Goal: Information Seeking & Learning: Learn about a topic

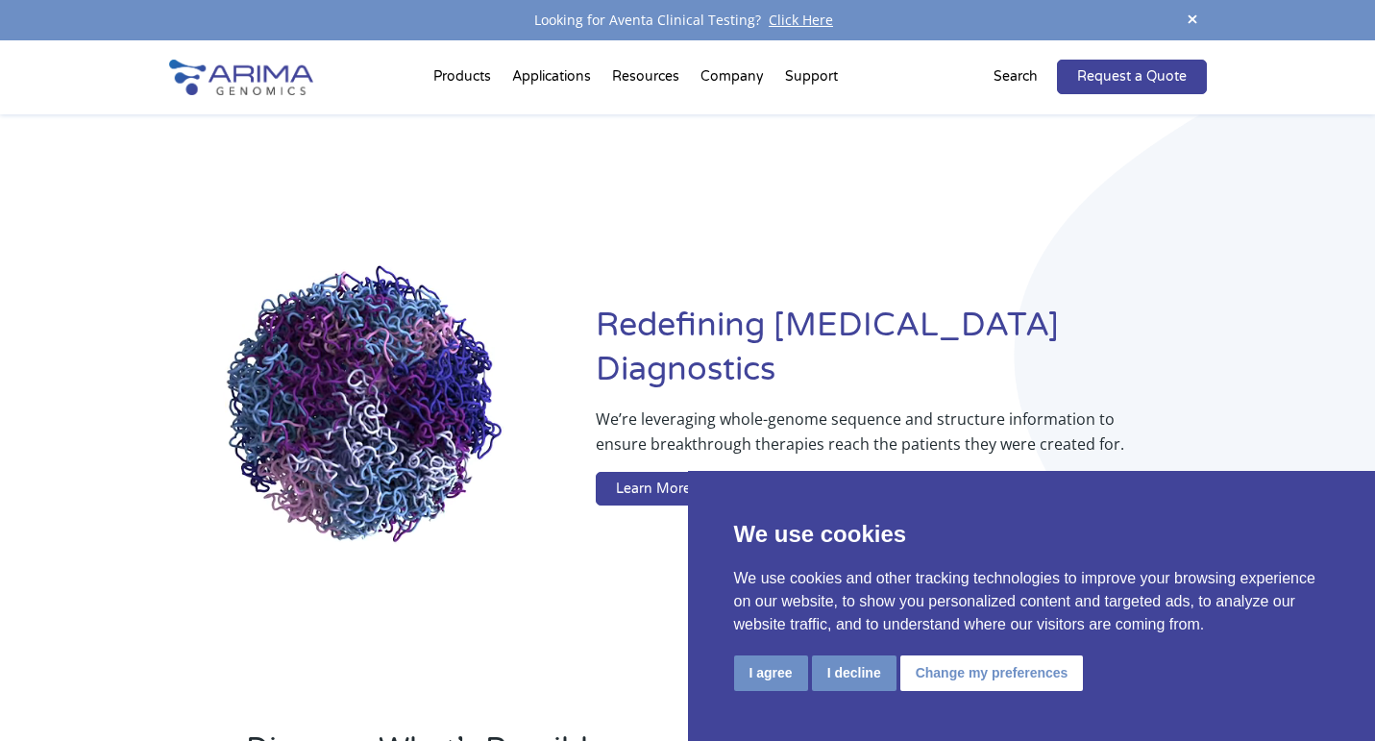
click at [605, 279] on link "Arima High Coverage HiC" at bounding box center [636, 273] width 134 height 65
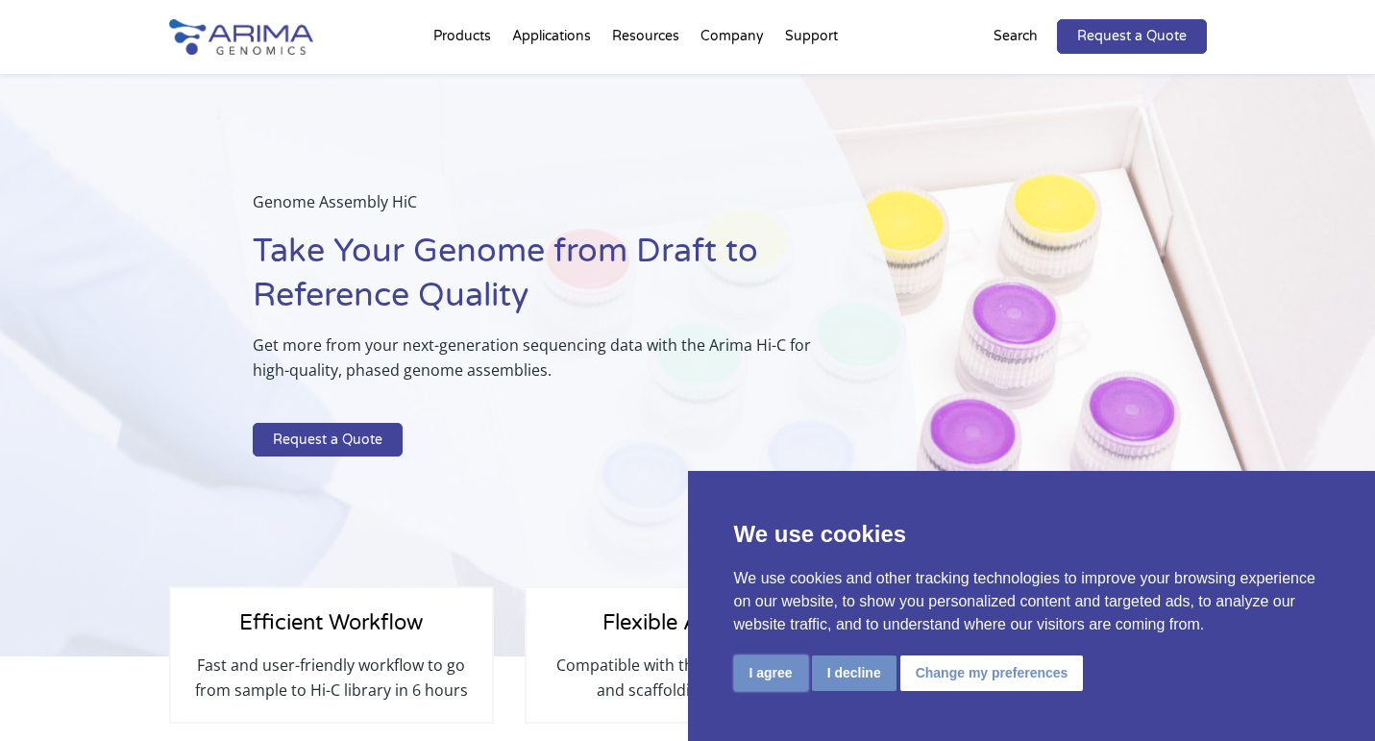
click at [760, 687] on button "I agree" at bounding box center [771, 673] width 74 height 36
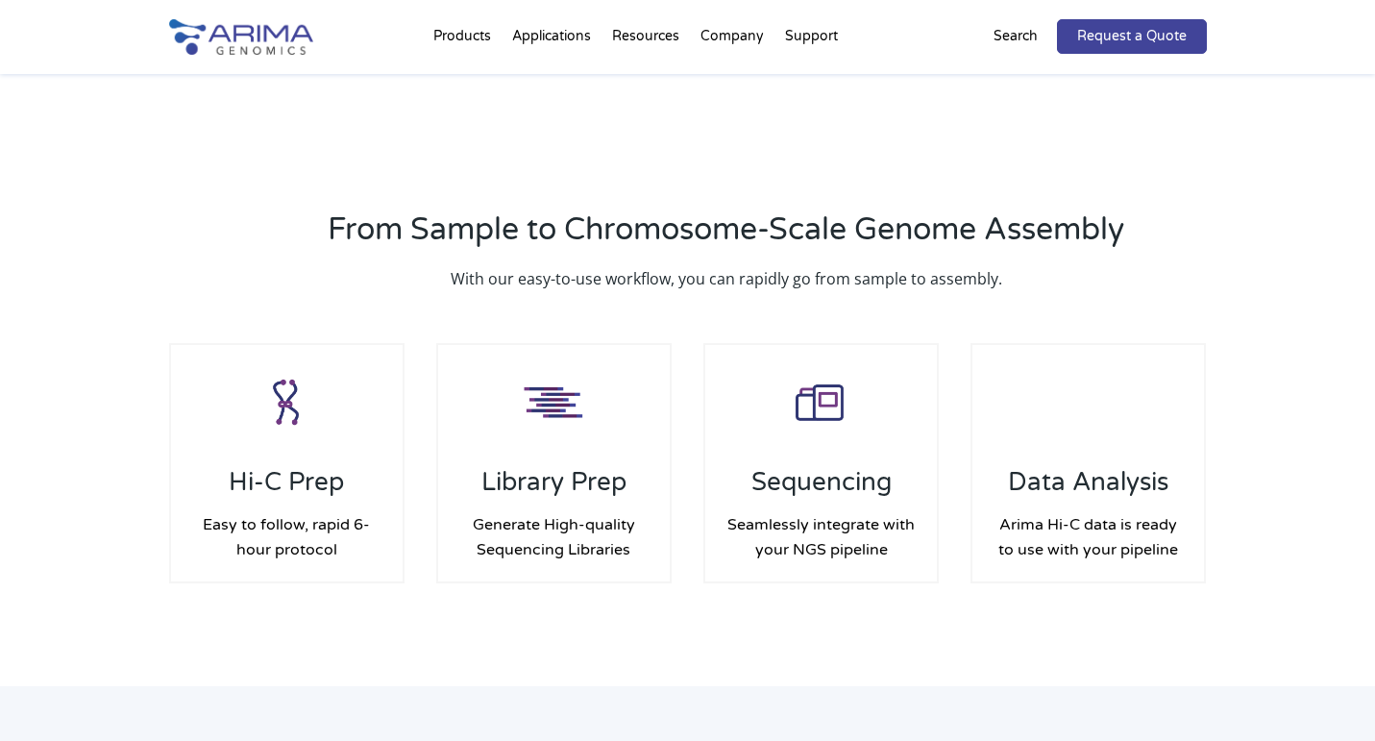
scroll to position [2728, 0]
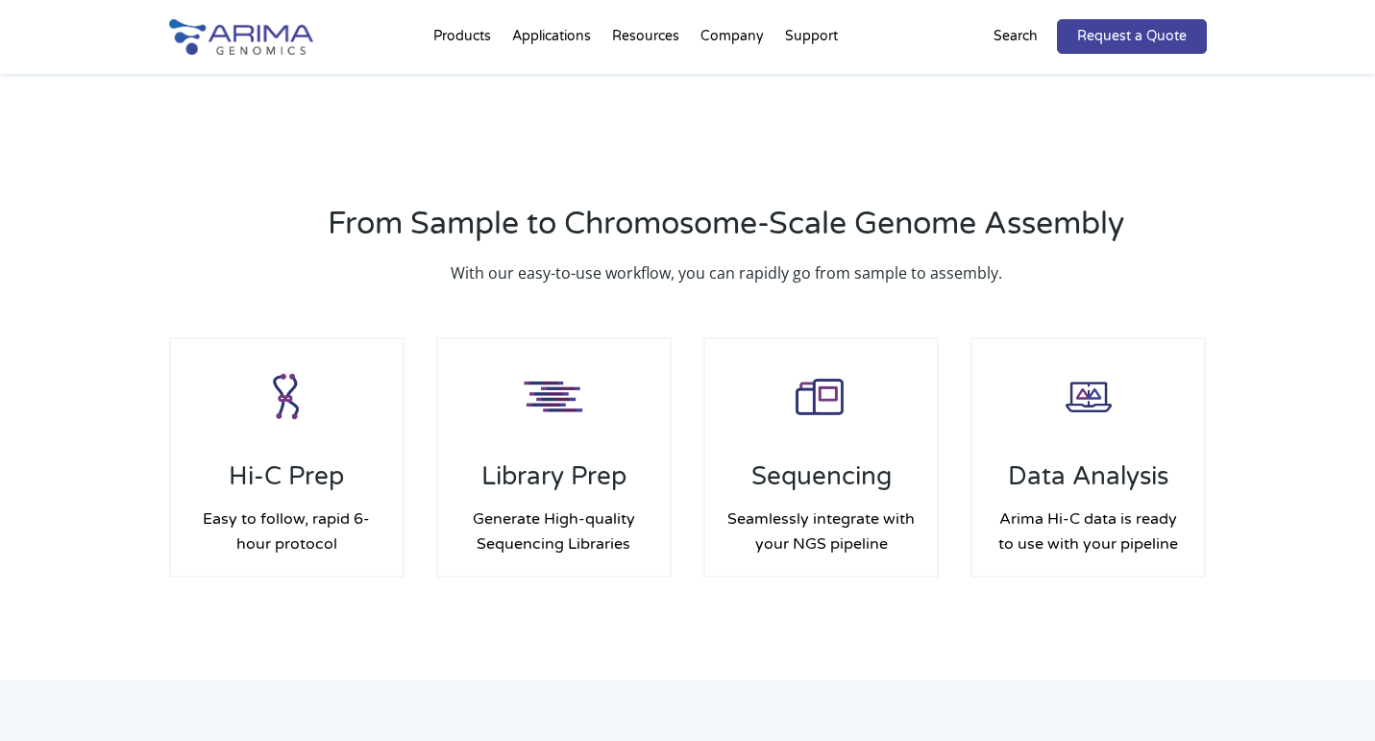
click at [794, 487] on div "200 million paired-end reads per Gb of genome" at bounding box center [821, 457] width 232 height 236
